Goal: Transaction & Acquisition: Purchase product/service

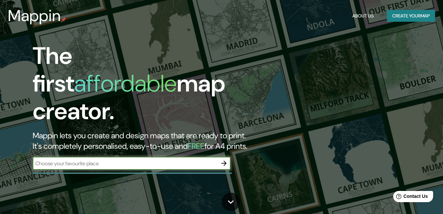
click at [173, 160] on input "text" at bounding box center [125, 164] width 185 height 8
type input "[GEOGRAPHIC_DATA] [GEOGRAPHIC_DATA]"
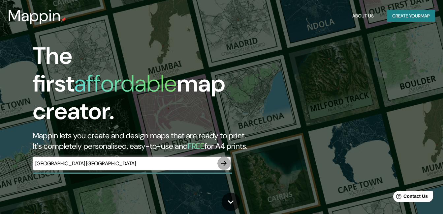
click at [224, 160] on icon "button" at bounding box center [224, 164] width 8 height 8
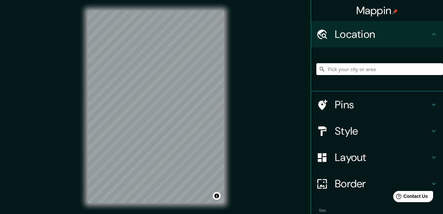
click at [376, 73] on input "Pick your city or area" at bounding box center [379, 69] width 127 height 12
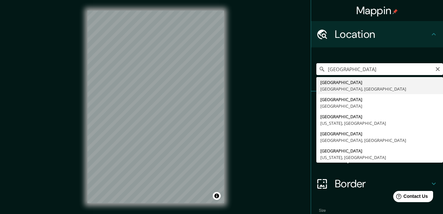
type input "[GEOGRAPHIC_DATA], [GEOGRAPHIC_DATA], [GEOGRAPHIC_DATA]"
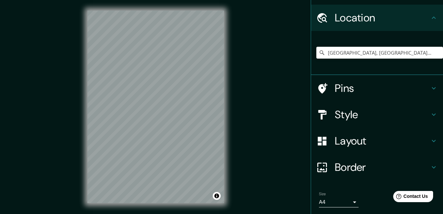
scroll to position [5, 0]
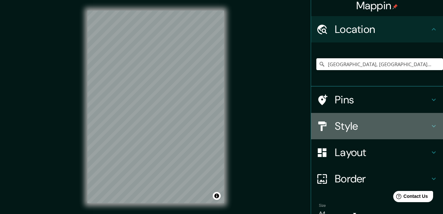
click at [408, 130] on h4 "Style" at bounding box center [382, 126] width 95 height 13
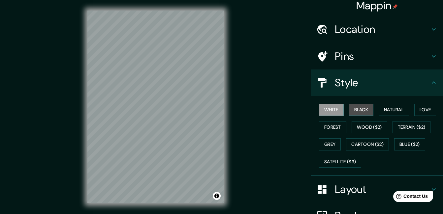
click at [351, 108] on button "Black" at bounding box center [361, 110] width 25 height 12
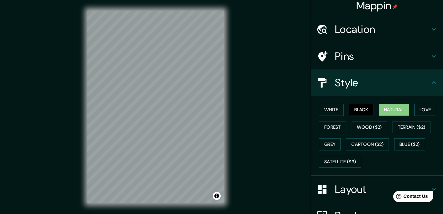
drag, startPoint x: 391, startPoint y: 117, endPoint x: 393, endPoint y: 112, distance: 4.7
click at [392, 117] on div "White Black Natural Love Forest Wood ($2) Terrain ($2) Grey Cartoon ($2) Blue (…" at bounding box center [379, 135] width 127 height 69
click at [393, 111] on button "Natural" at bounding box center [393, 110] width 30 height 12
click at [421, 113] on button "Love" at bounding box center [425, 110] width 22 height 12
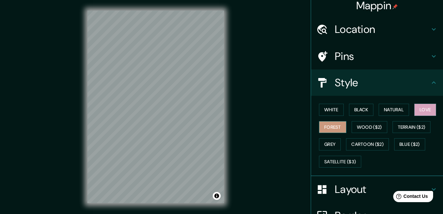
drag, startPoint x: 325, startPoint y: 135, endPoint x: 328, endPoint y: 129, distance: 6.3
click at [324, 135] on div "White Black Natural Love Forest Wood ($2) Terrain ($2) Grey Cartoon ($2) Blue (…" at bounding box center [379, 135] width 127 height 69
click at [328, 128] on button "Forest" at bounding box center [332, 127] width 27 height 12
click at [320, 146] on button "Grey" at bounding box center [330, 144] width 22 height 12
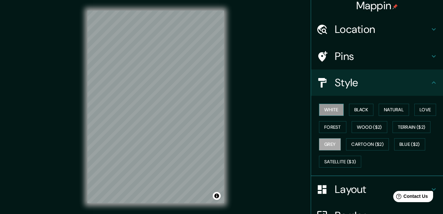
click at [319, 112] on button "White" at bounding box center [331, 110] width 25 height 12
